Goal: Task Accomplishment & Management: Complete application form

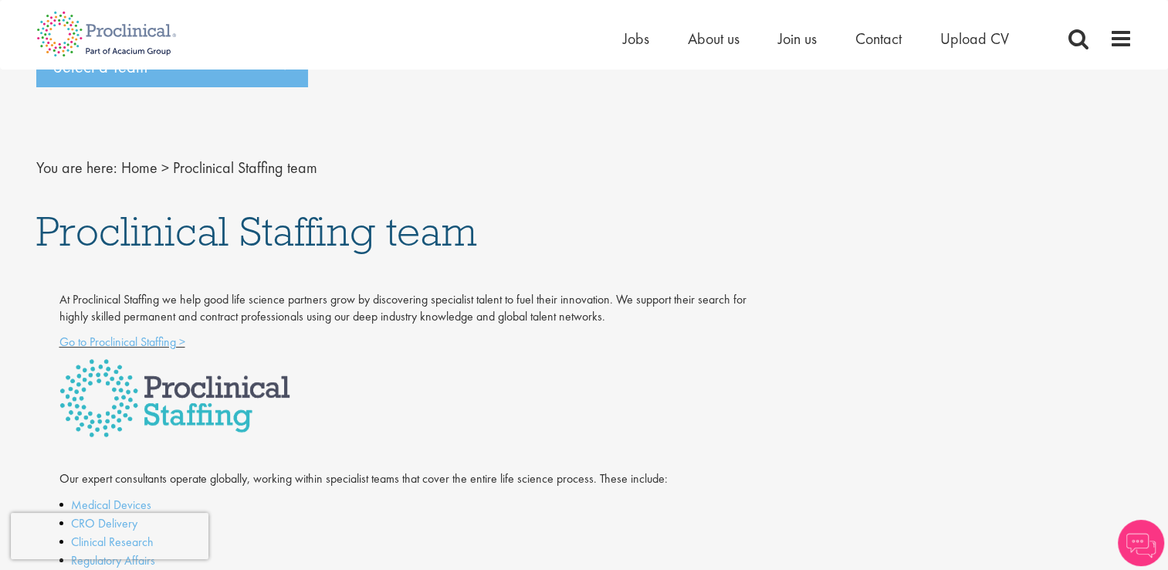
scroll to position [15, 0]
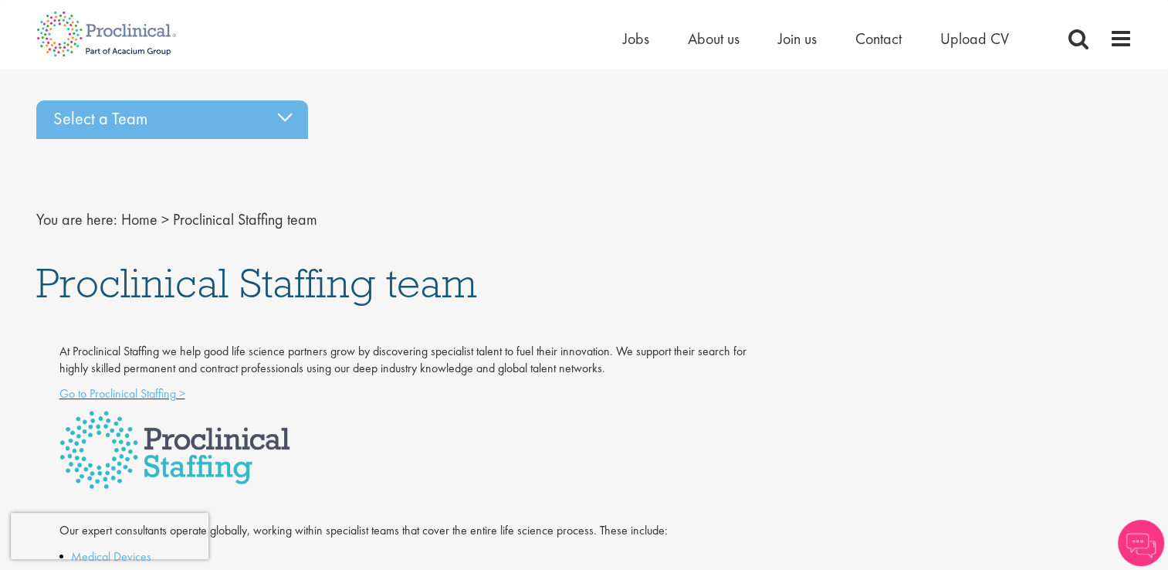
click at [648, 30] on ul "Home Jobs About us Join us Contact Upload CV" at bounding box center [835, 38] width 425 height 23
click at [634, 49] on li "Jobs" at bounding box center [636, 38] width 26 height 23
click at [631, 40] on span "Jobs" at bounding box center [636, 39] width 26 height 20
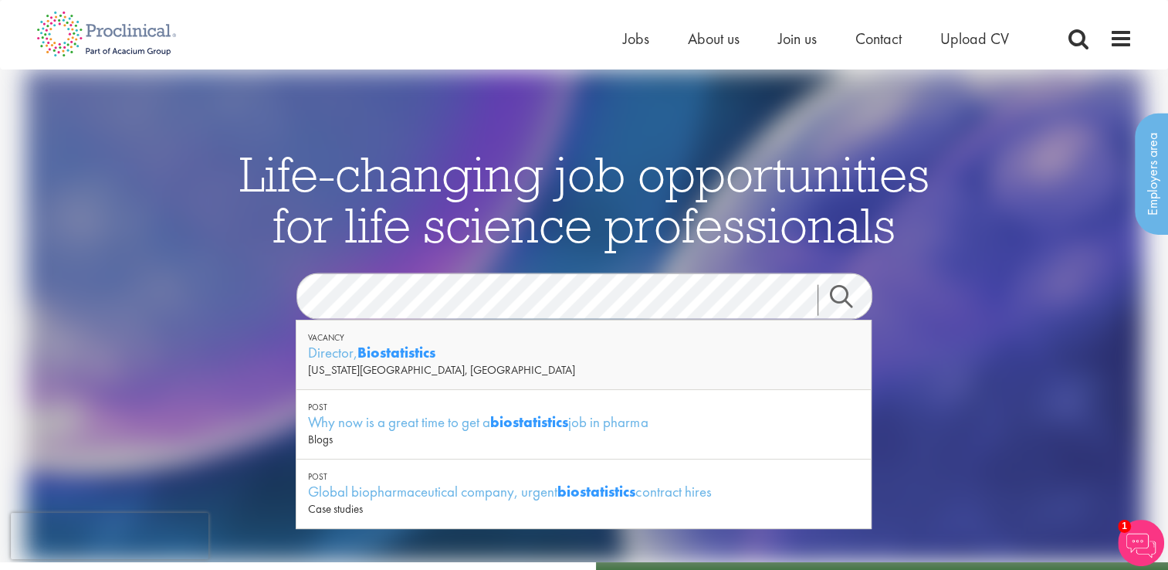
click at [854, 296] on link "Search" at bounding box center [850, 299] width 66 height 31
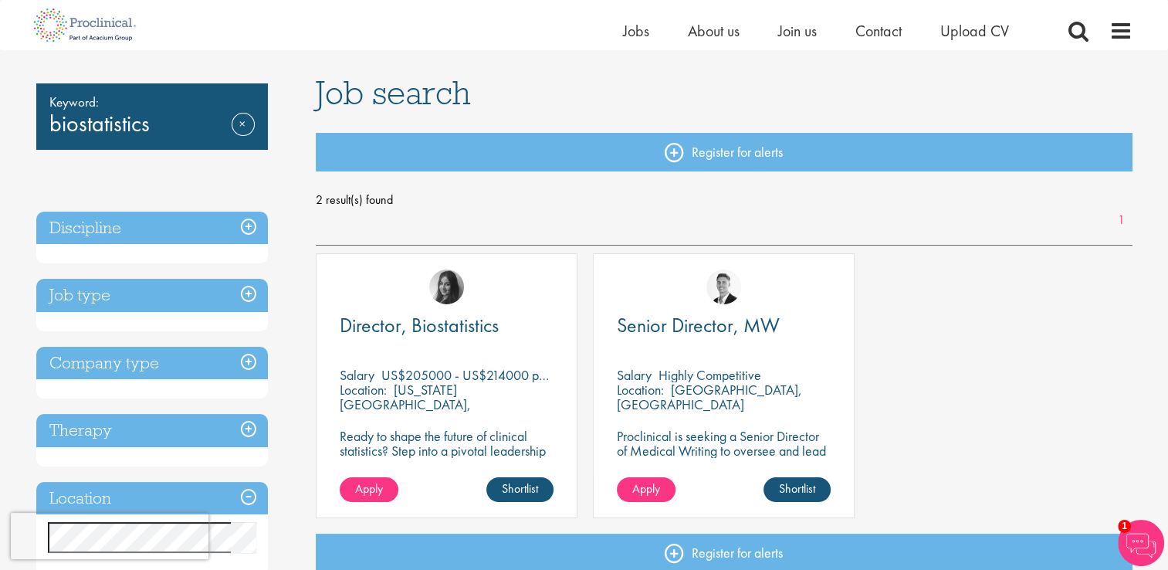
scroll to position [77, 0]
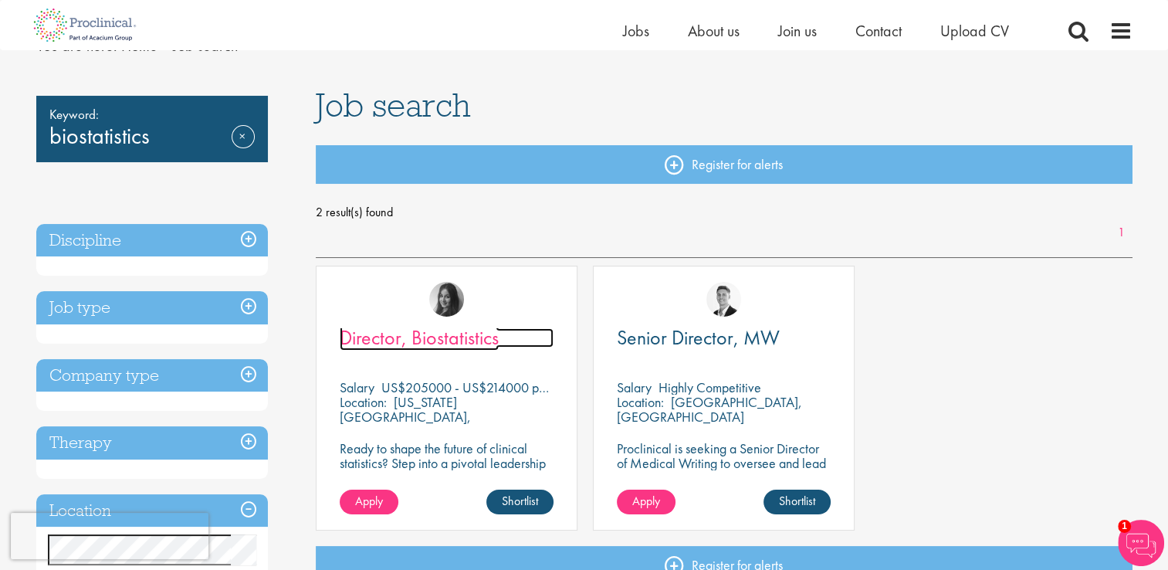
click at [454, 339] on span "Director, Biostatistics" at bounding box center [419, 337] width 159 height 26
